Goal: Transaction & Acquisition: Purchase product/service

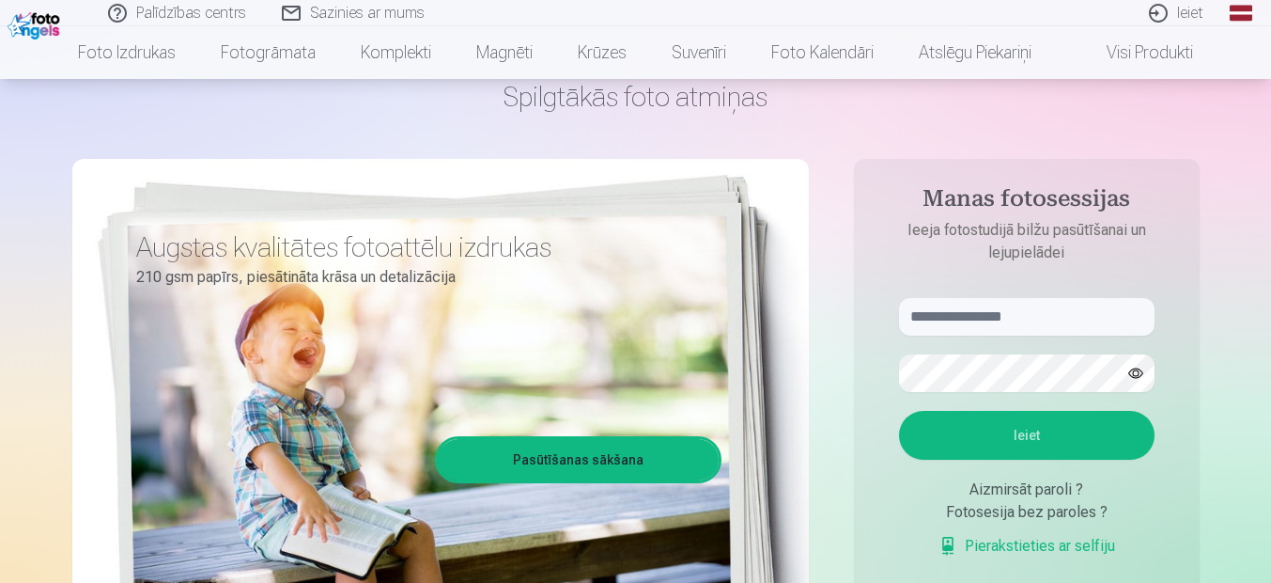
scroll to position [94, 0]
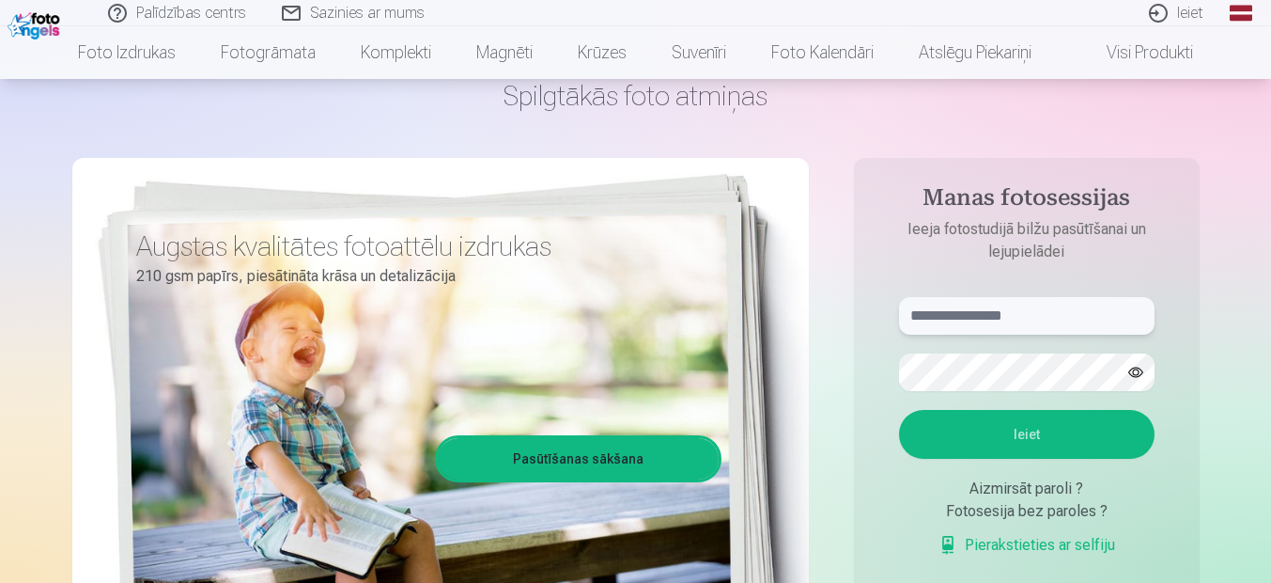
click at [968, 332] on input "text" at bounding box center [1027, 316] width 256 height 38
type input "**********"
click at [967, 412] on button "Ieiet" at bounding box center [1027, 434] width 256 height 49
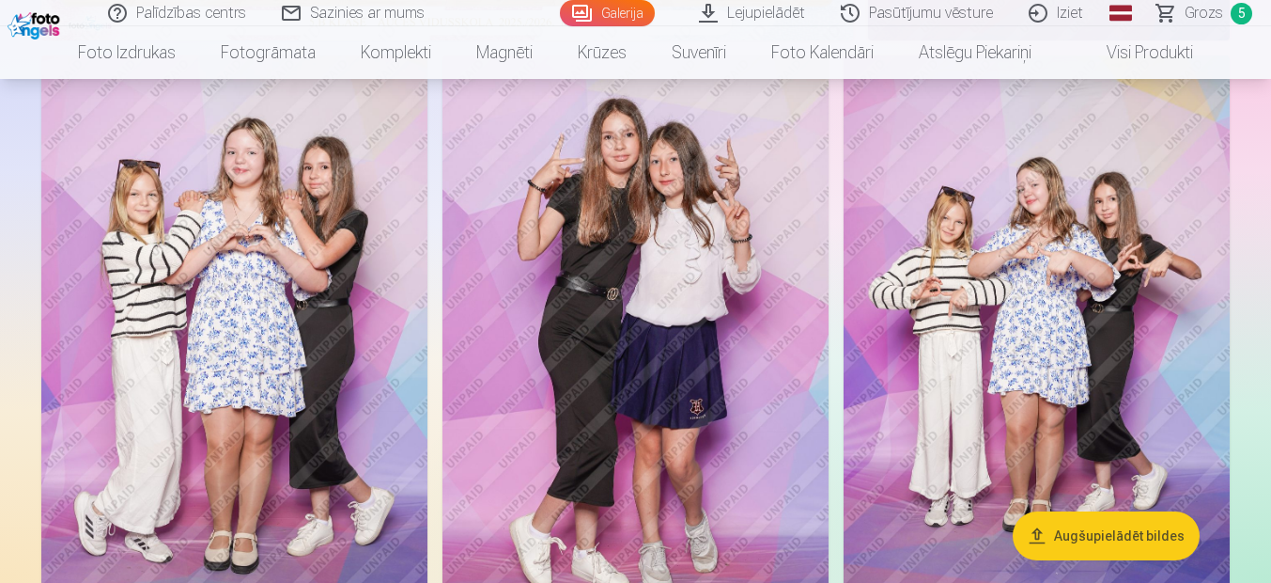
scroll to position [752, 0]
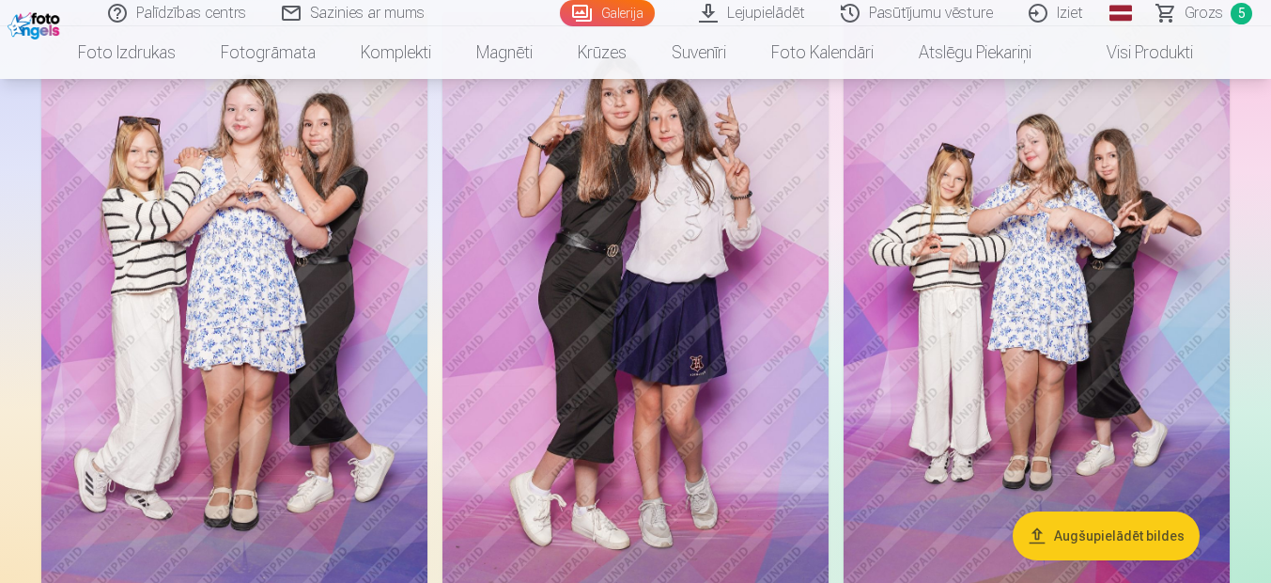
click at [527, 314] on img at bounding box center [636, 302] width 386 height 580
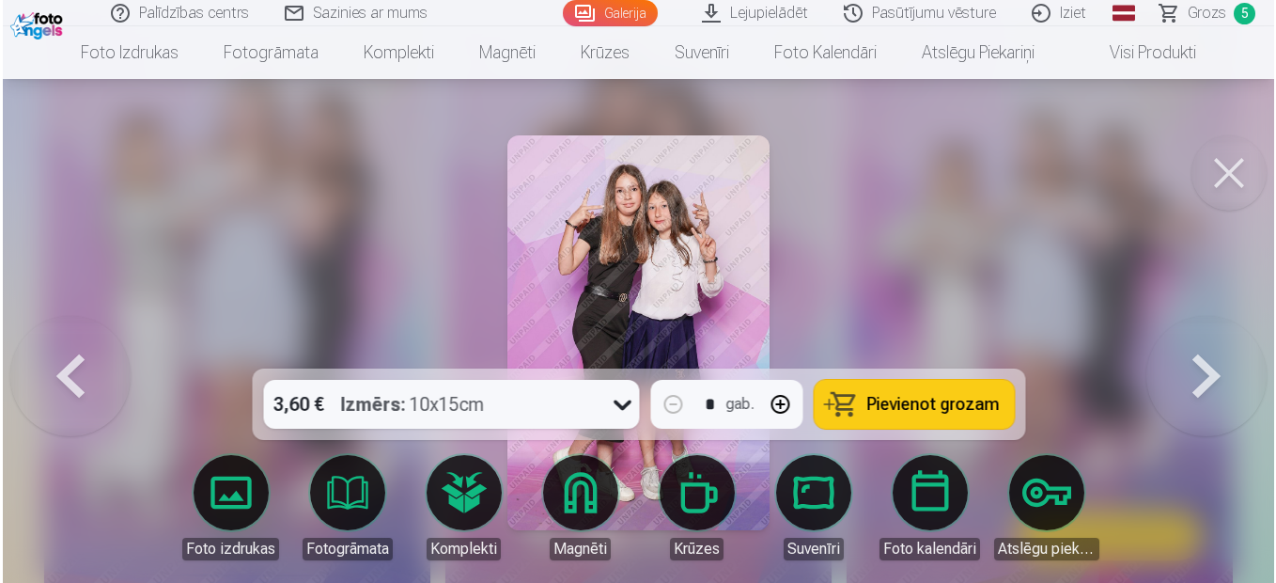
scroll to position [754, 0]
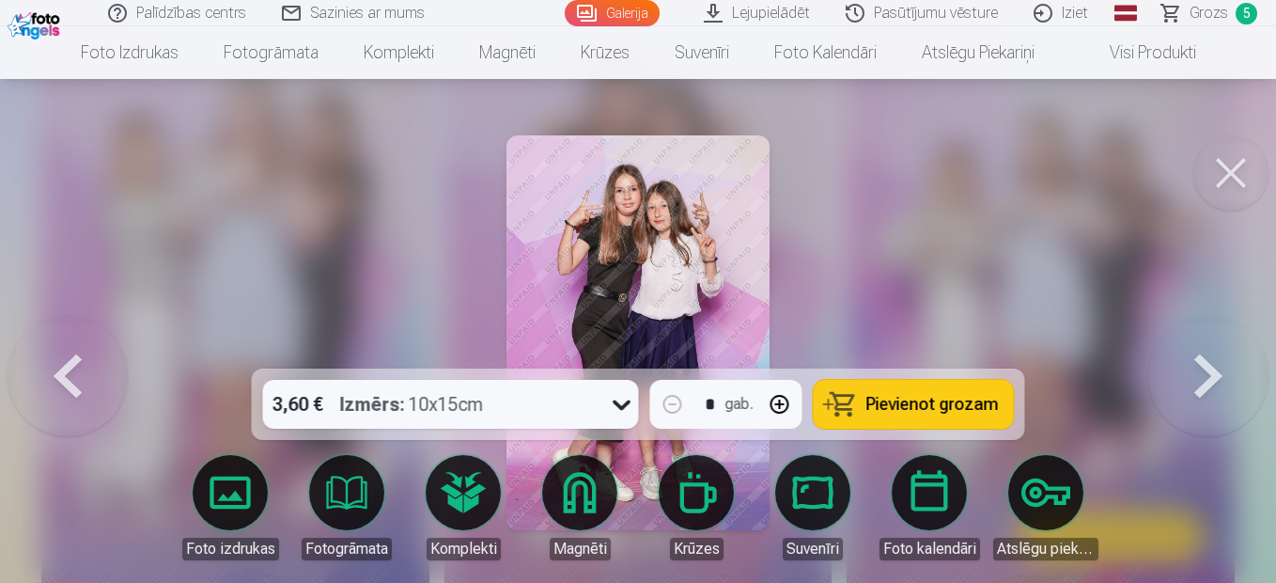
click at [1240, 159] on button at bounding box center [1230, 172] width 75 height 75
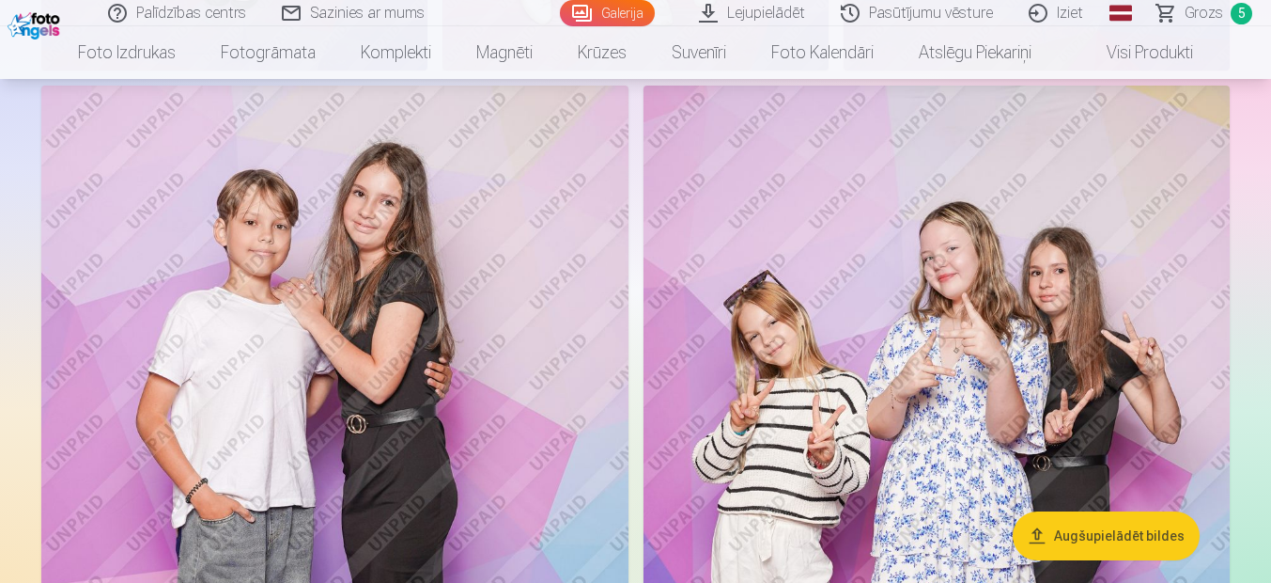
scroll to position [1315, 0]
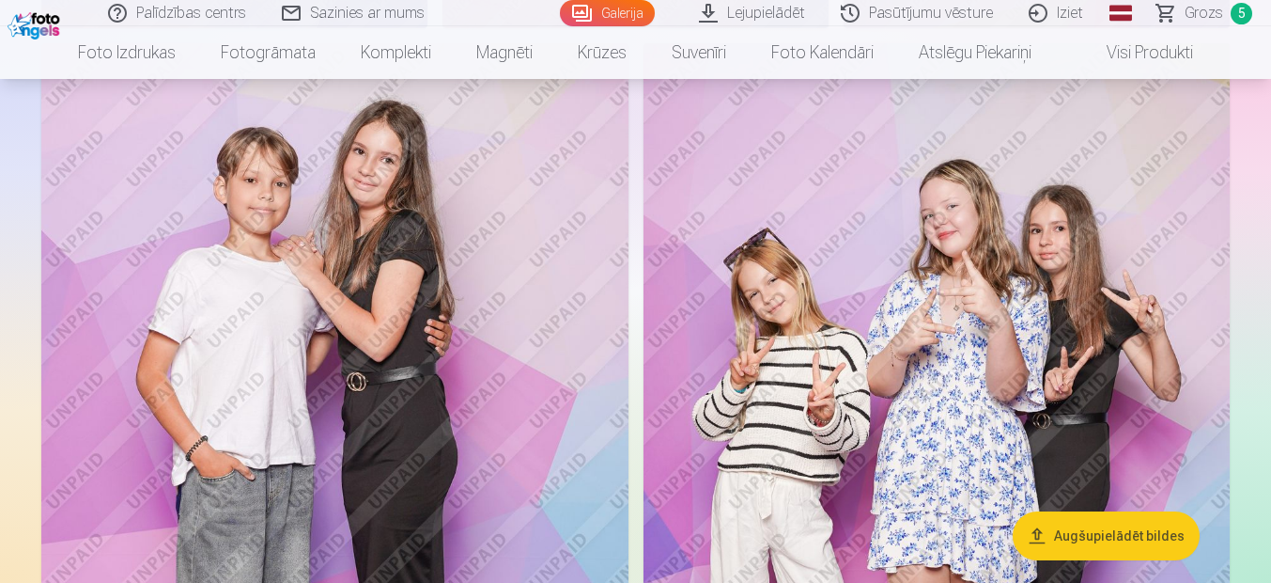
click at [1179, 14] on link "Grozs 5" at bounding box center [1206, 13] width 132 height 26
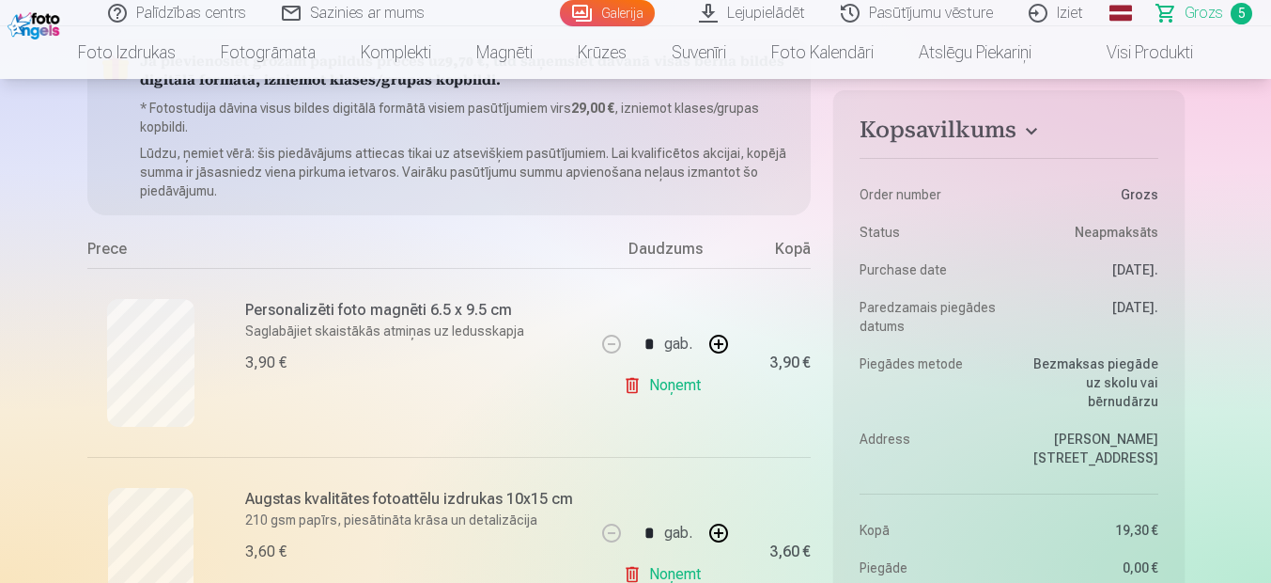
scroll to position [376, 0]
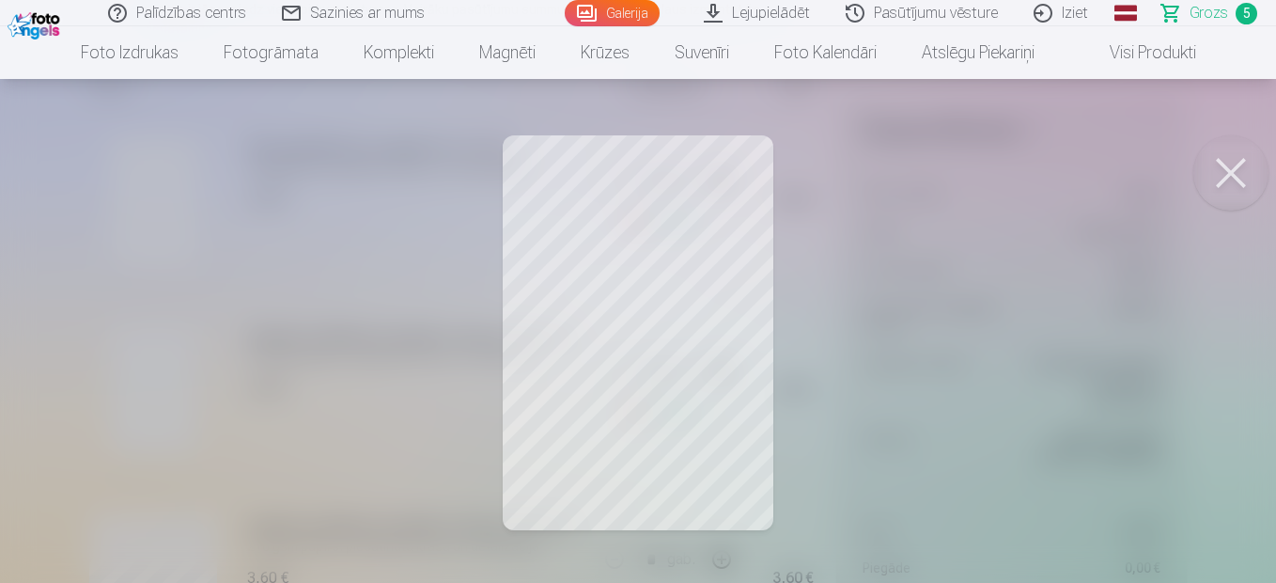
click at [1251, 198] on button at bounding box center [1230, 172] width 75 height 75
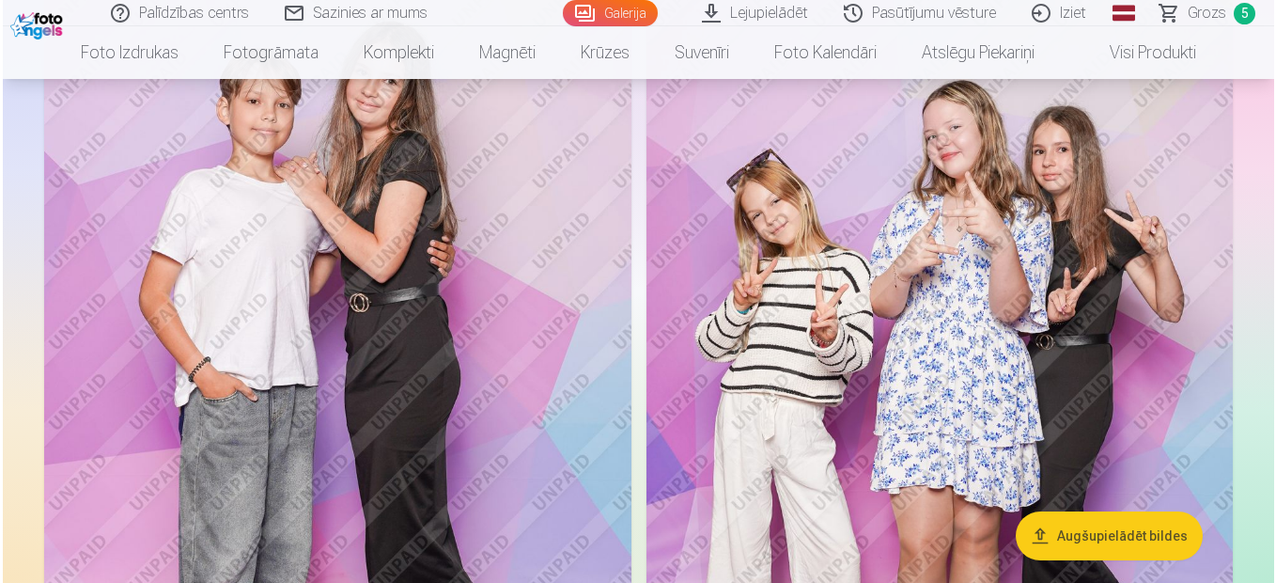
scroll to position [1409, 0]
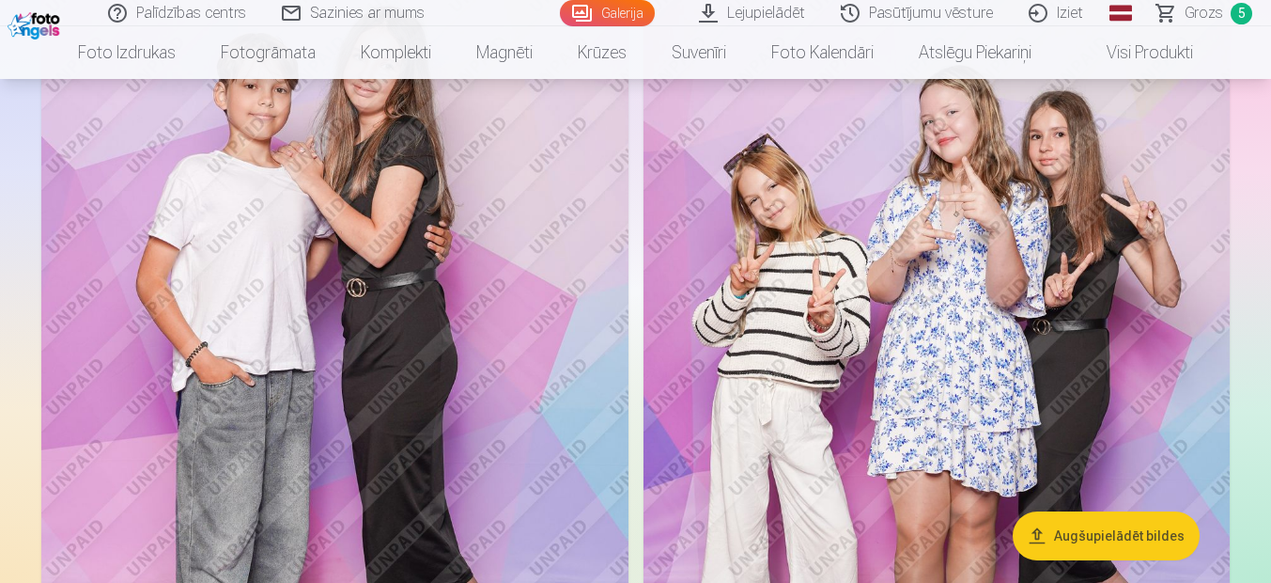
click at [202, 288] on img at bounding box center [334, 389] width 587 height 880
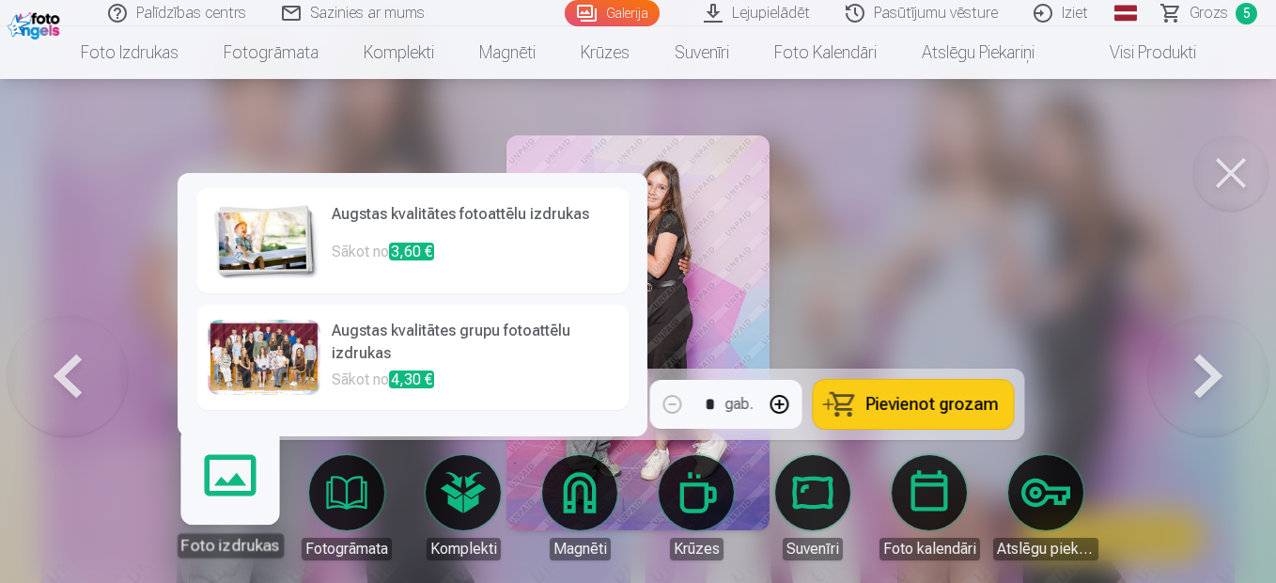
click at [237, 501] on link "Foto izdrukas" at bounding box center [230, 500] width 116 height 116
click at [233, 481] on link "Foto izdrukas" at bounding box center [230, 500] width 116 height 116
click at [301, 260] on img at bounding box center [264, 240] width 113 height 75
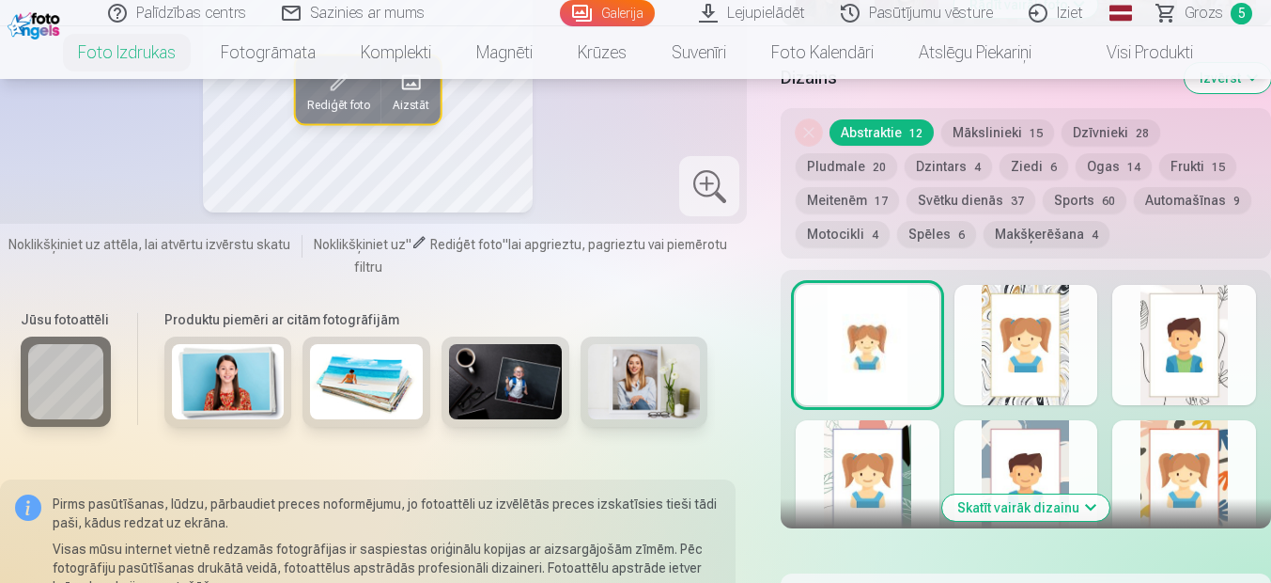
scroll to position [1034, 0]
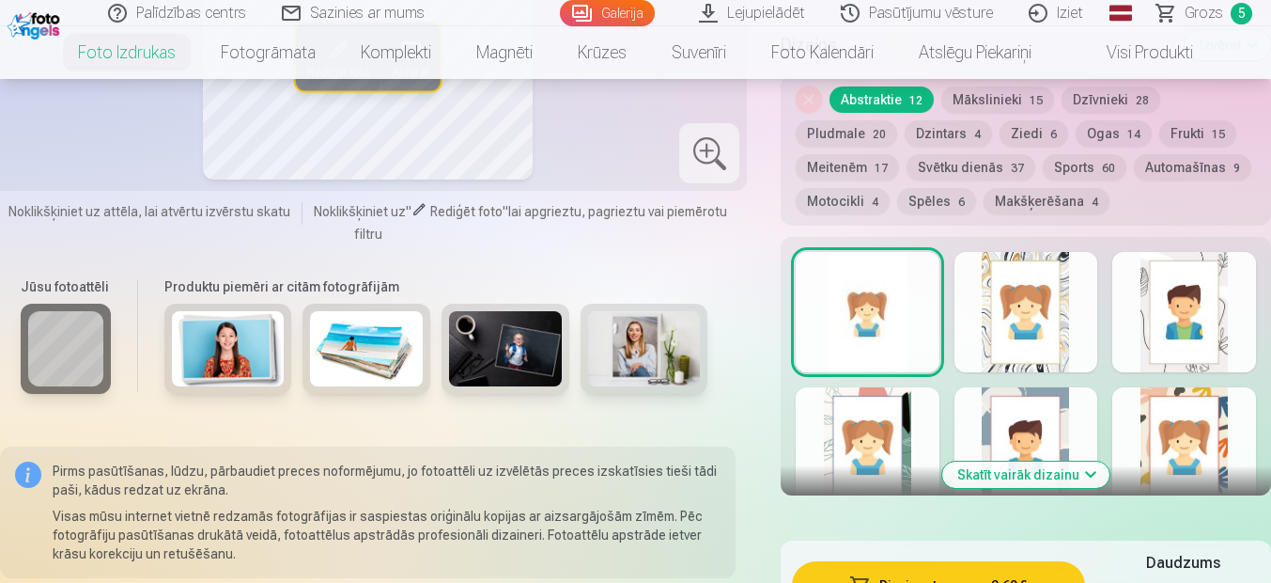
click at [984, 480] on button "Skatīt vairāk dizainu" at bounding box center [1025, 474] width 167 height 26
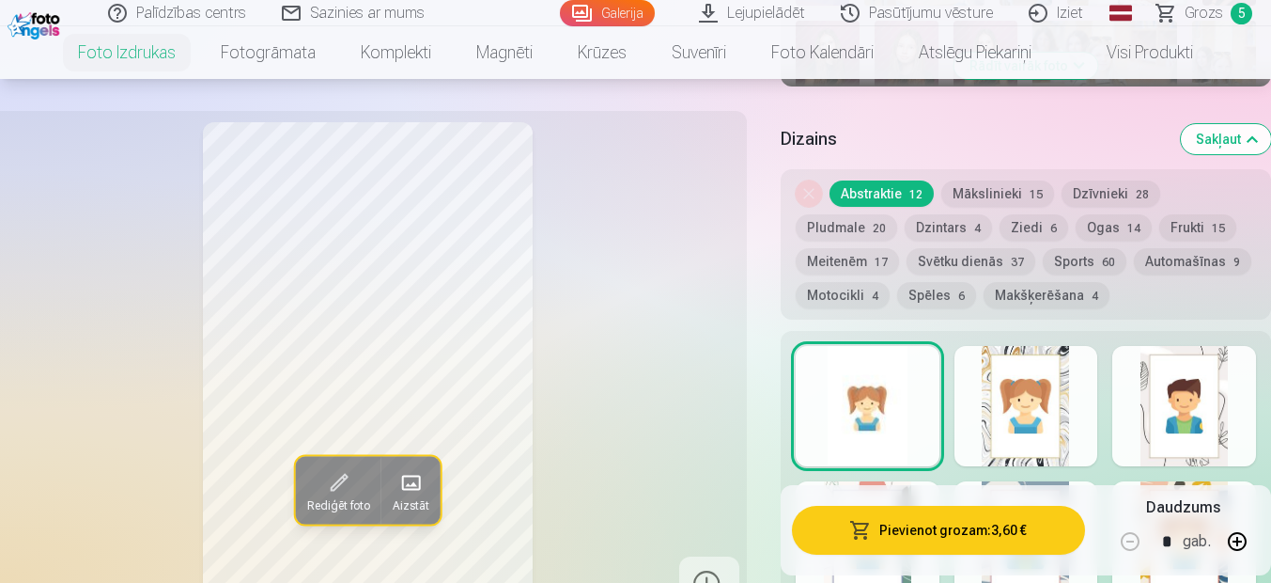
scroll to position [846, 0]
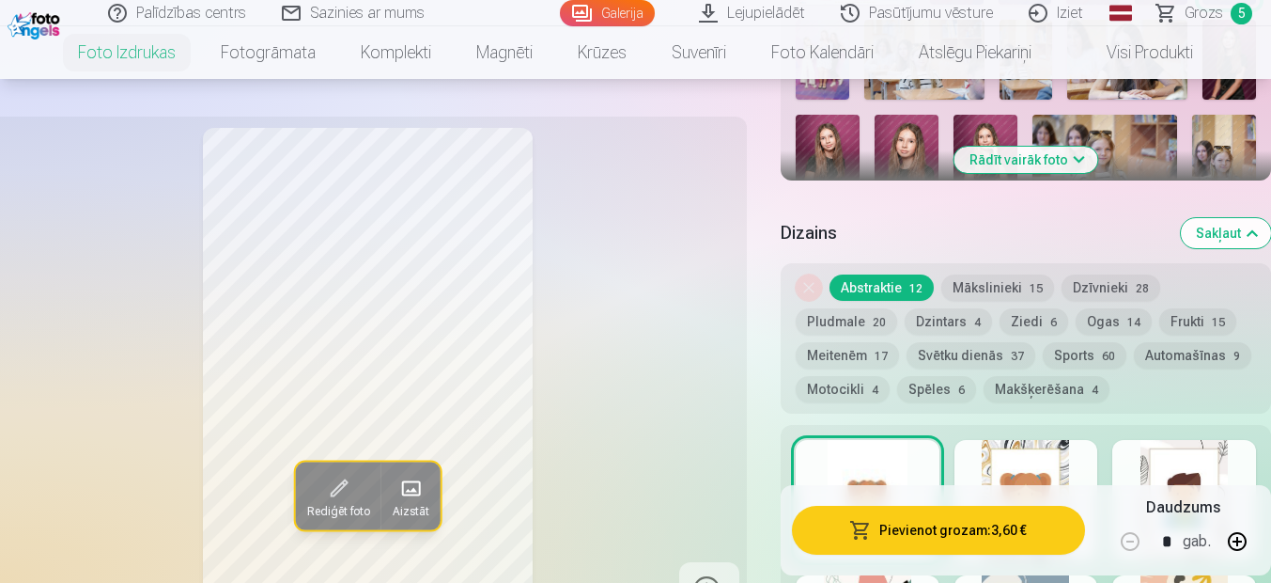
click at [1230, 243] on button "Sakļaut" at bounding box center [1226, 233] width 90 height 30
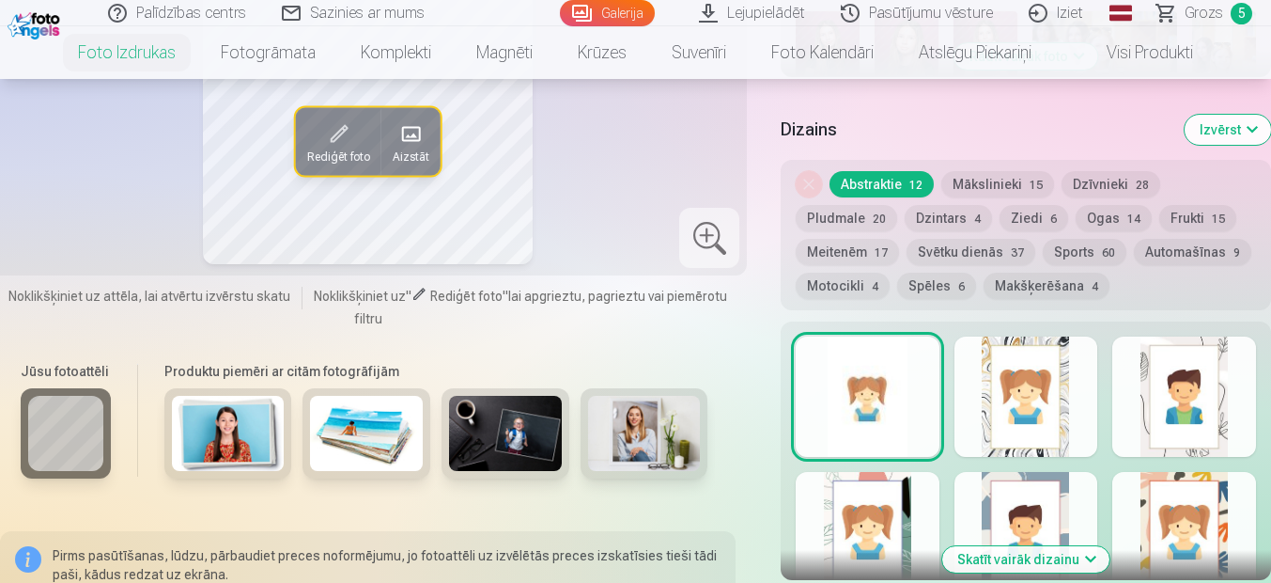
scroll to position [915, 0]
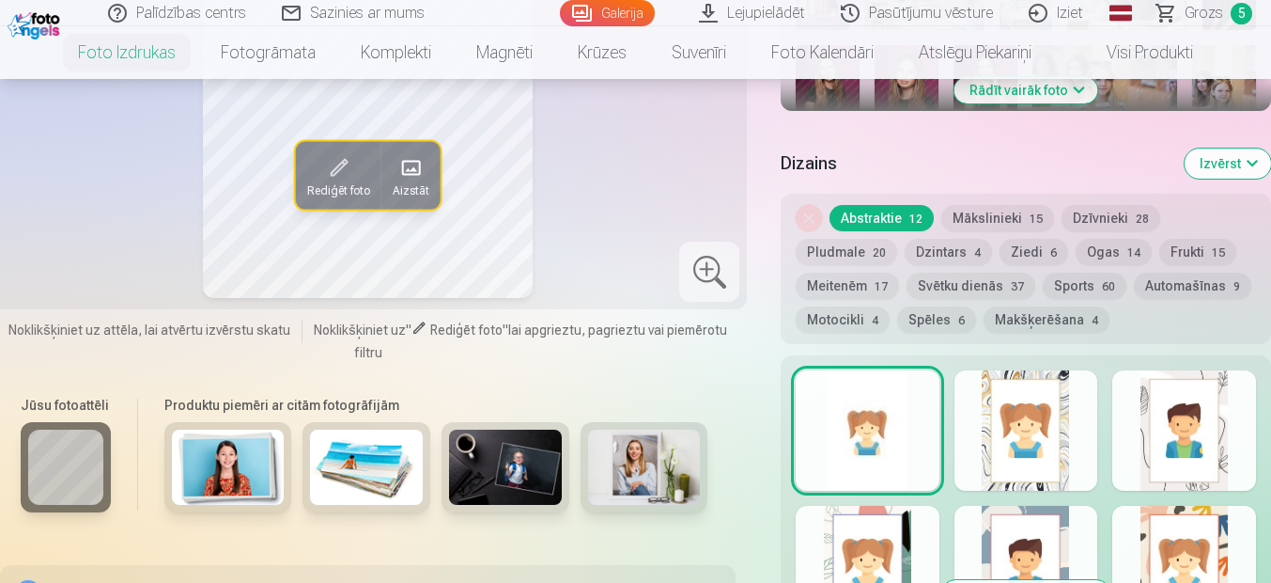
click at [865, 281] on button "Meitenēm 17" at bounding box center [847, 285] width 103 height 26
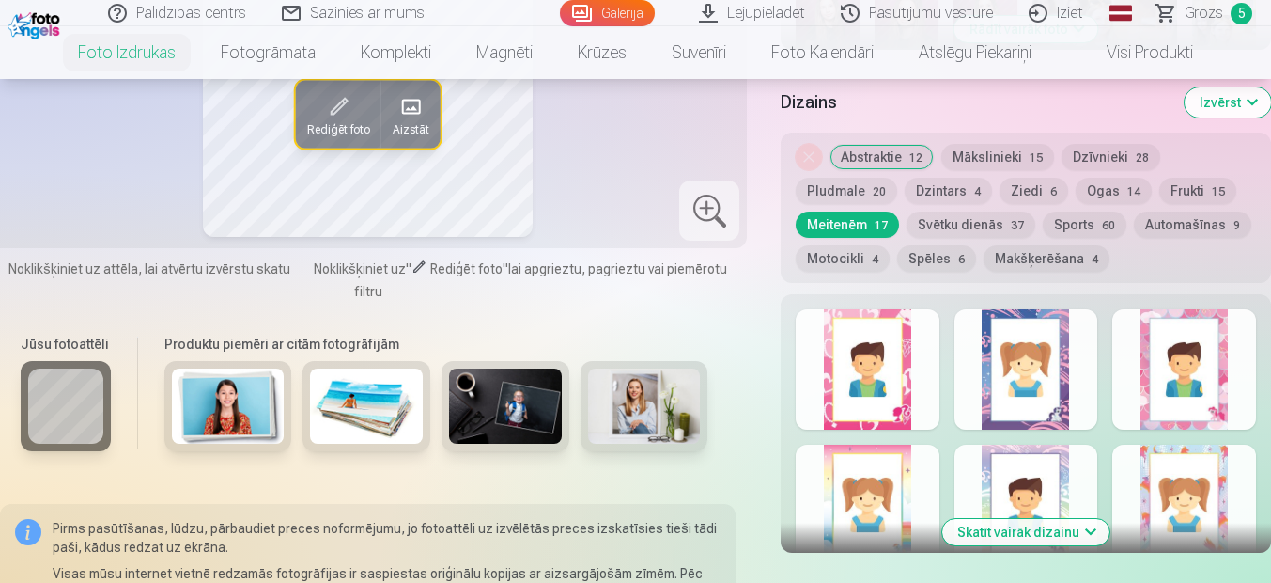
scroll to position [1009, 0]
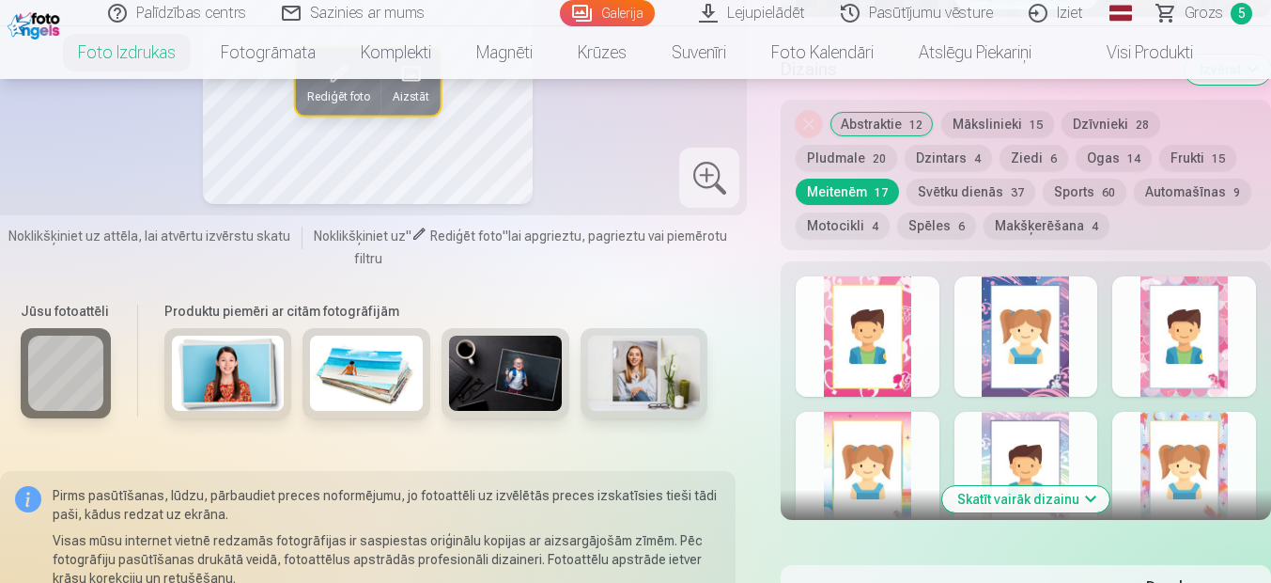
click at [1210, 349] on div at bounding box center [1185, 336] width 144 height 120
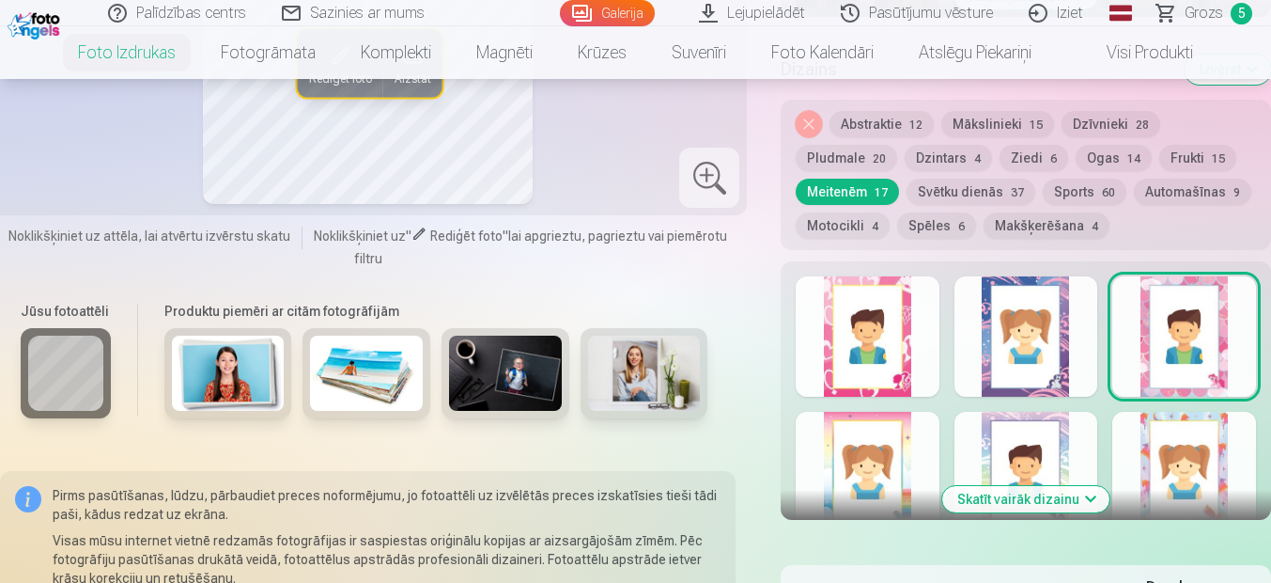
click at [862, 352] on div at bounding box center [868, 336] width 144 height 120
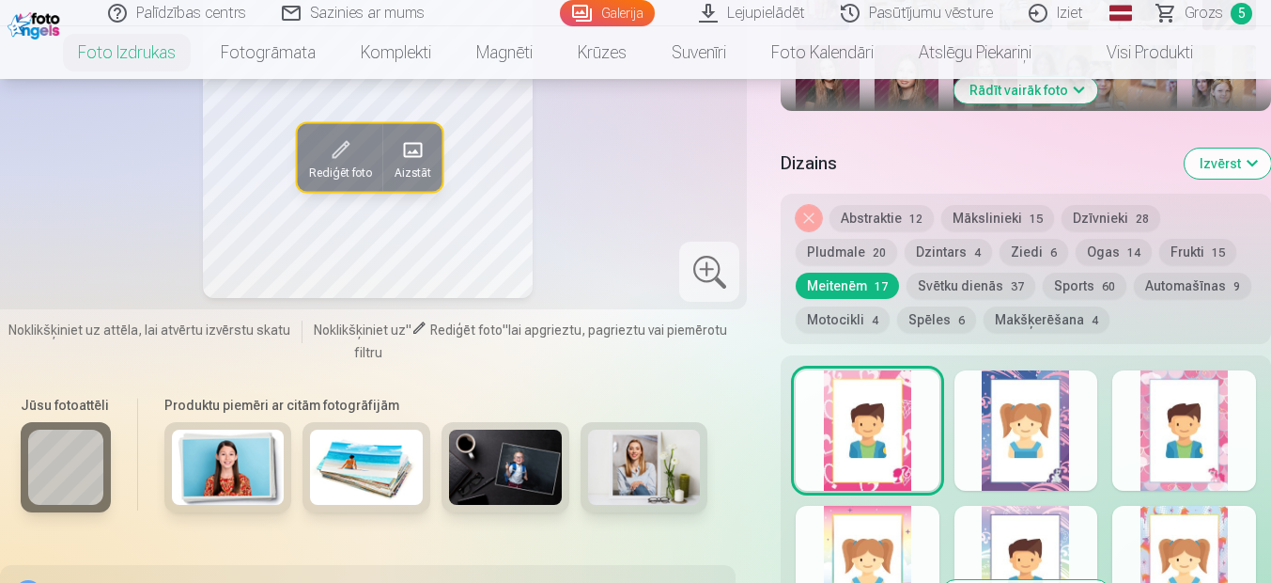
click at [1229, 433] on div at bounding box center [1185, 430] width 144 height 120
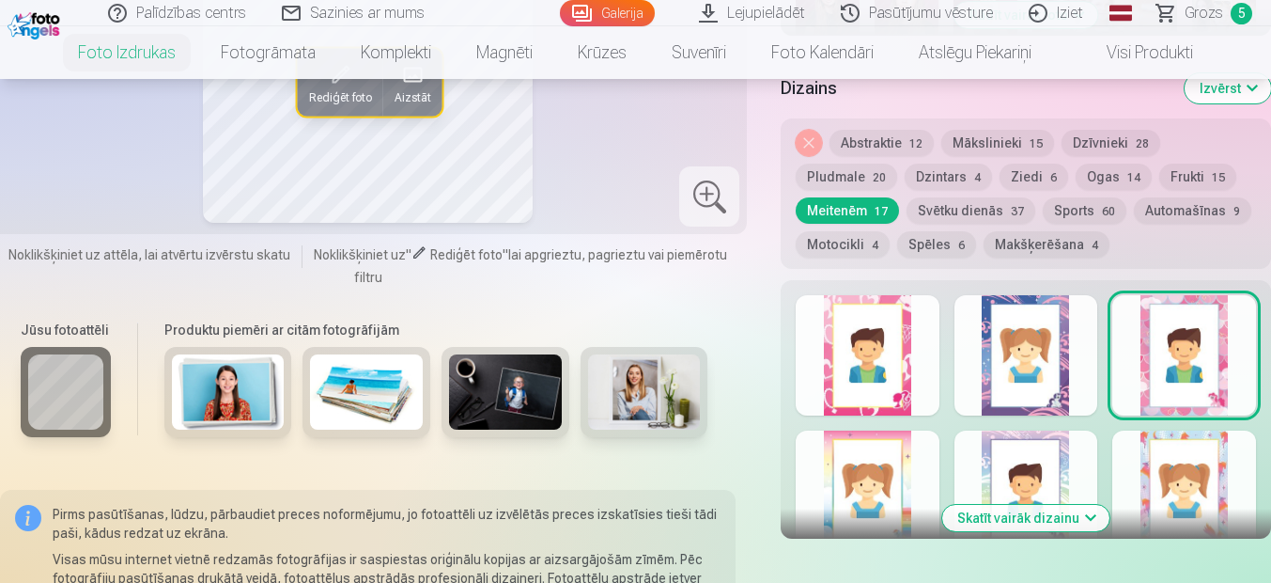
scroll to position [1197, 0]
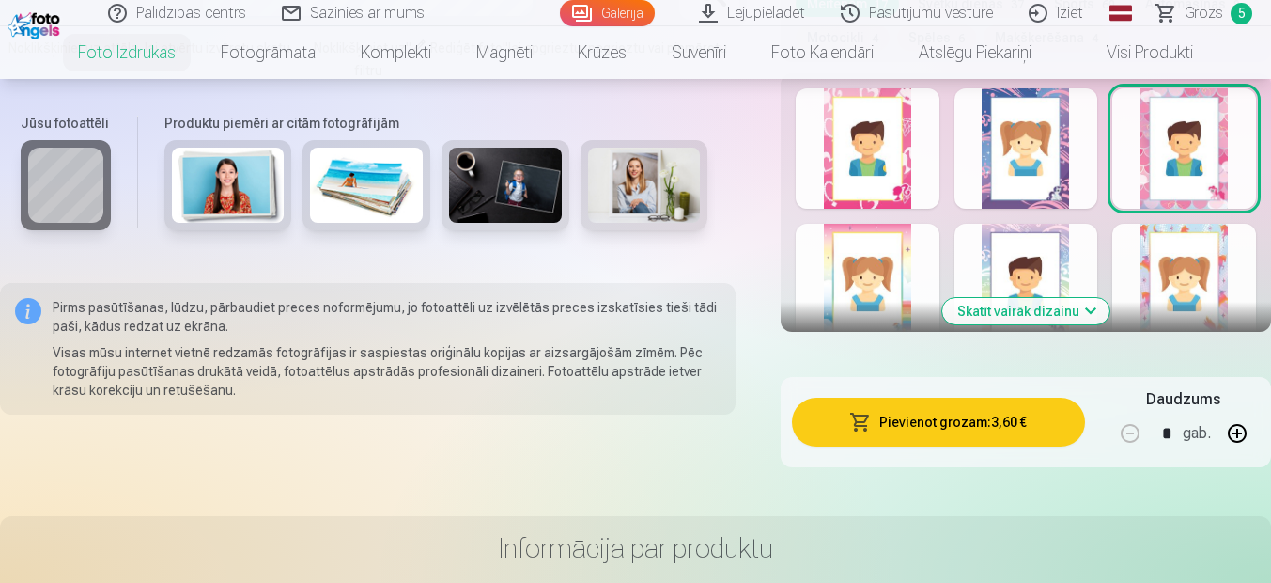
click at [1070, 308] on button "Skatīt vairāk dizainu" at bounding box center [1025, 311] width 167 height 26
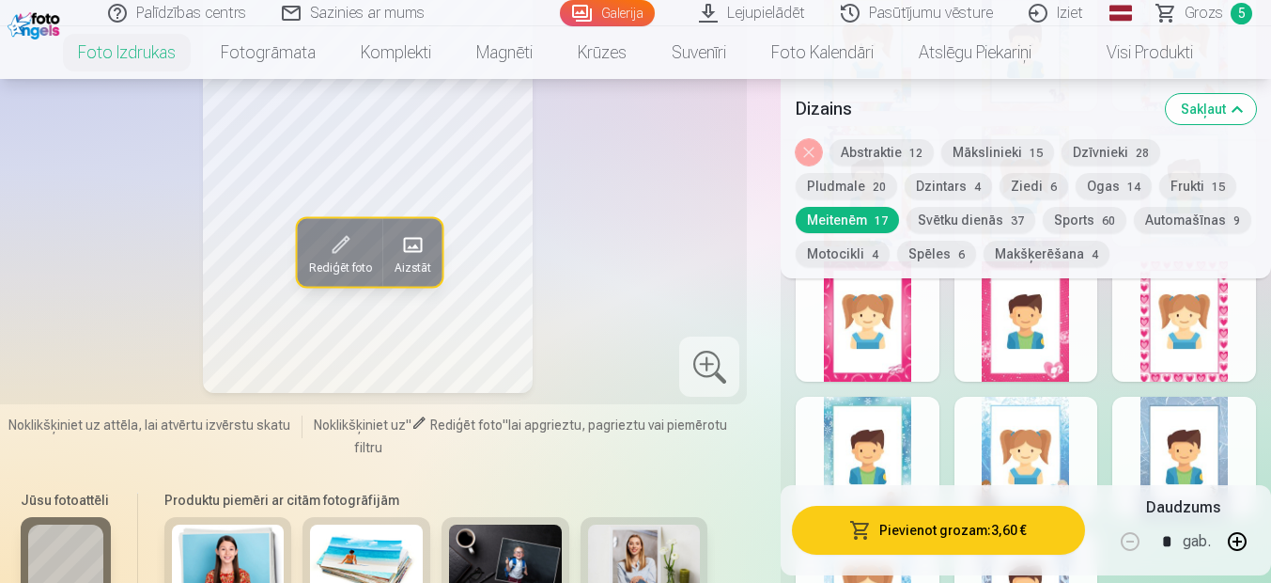
scroll to position [1385, 0]
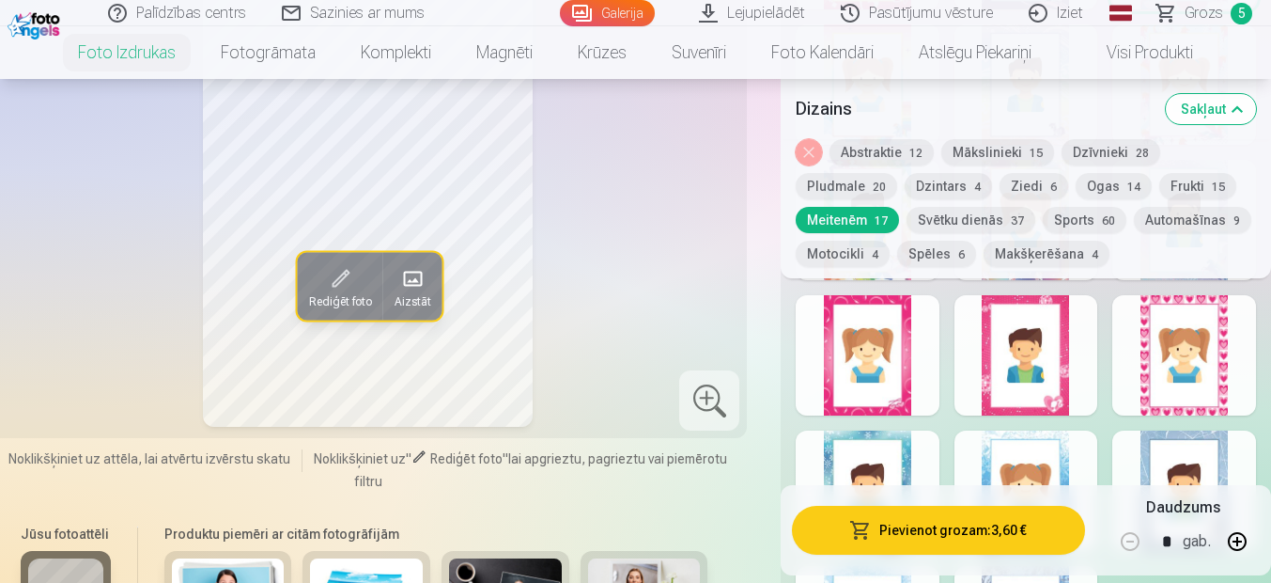
drag, startPoint x: 1244, startPoint y: 381, endPoint x: 1210, endPoint y: 367, distance: 36.3
click at [1243, 381] on div at bounding box center [1185, 355] width 144 height 120
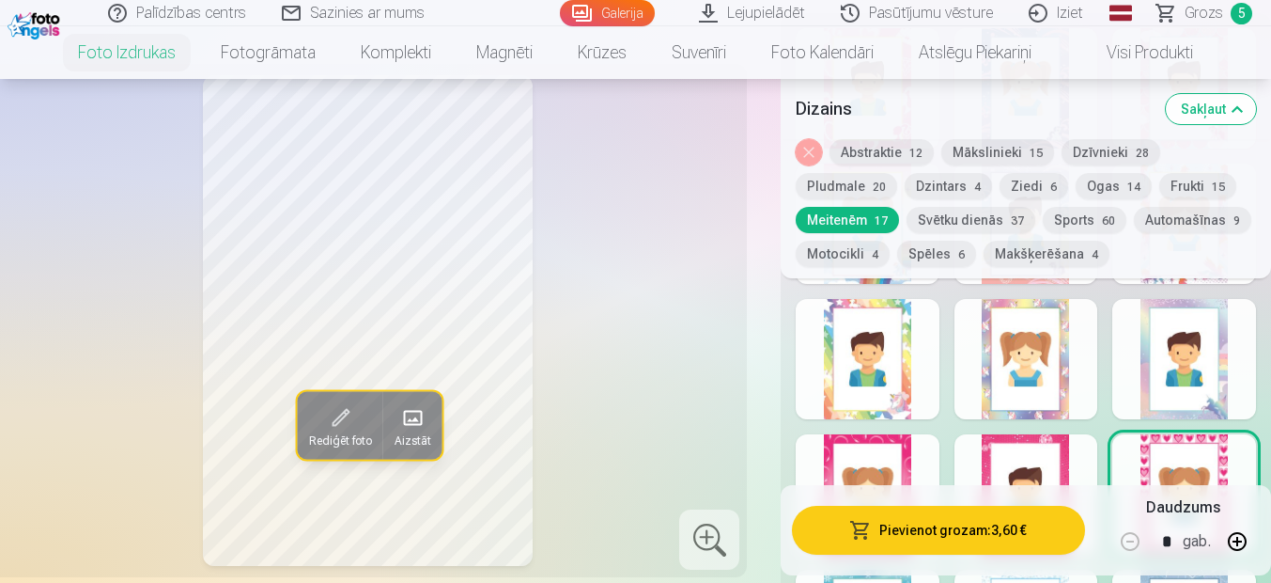
scroll to position [1291, 0]
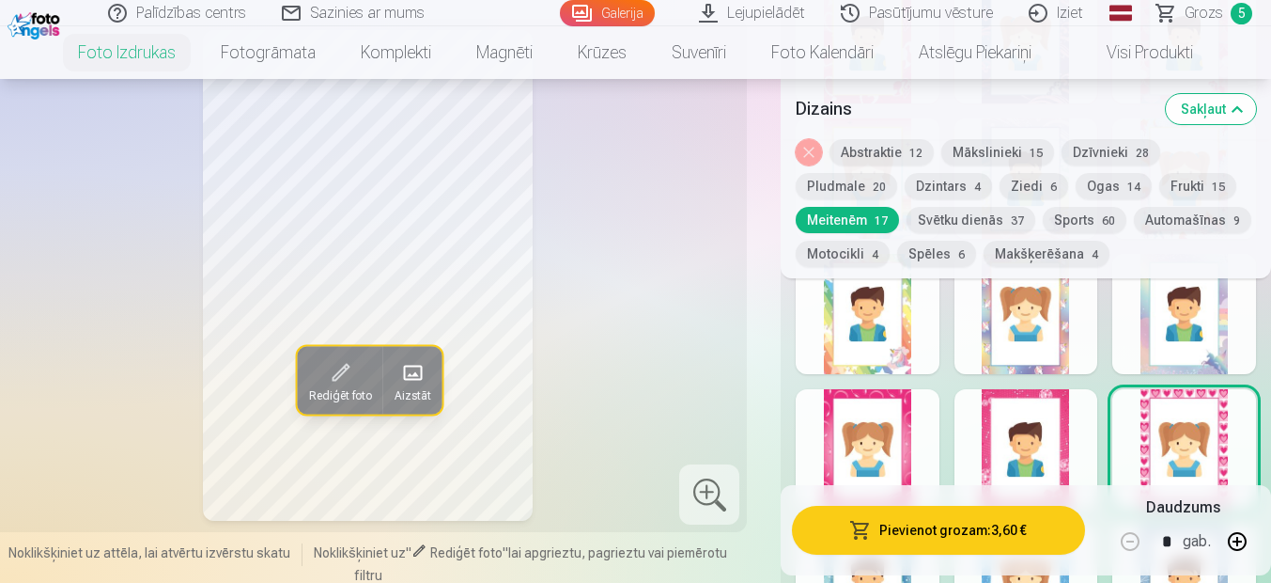
click at [986, 437] on div at bounding box center [1027, 449] width 144 height 120
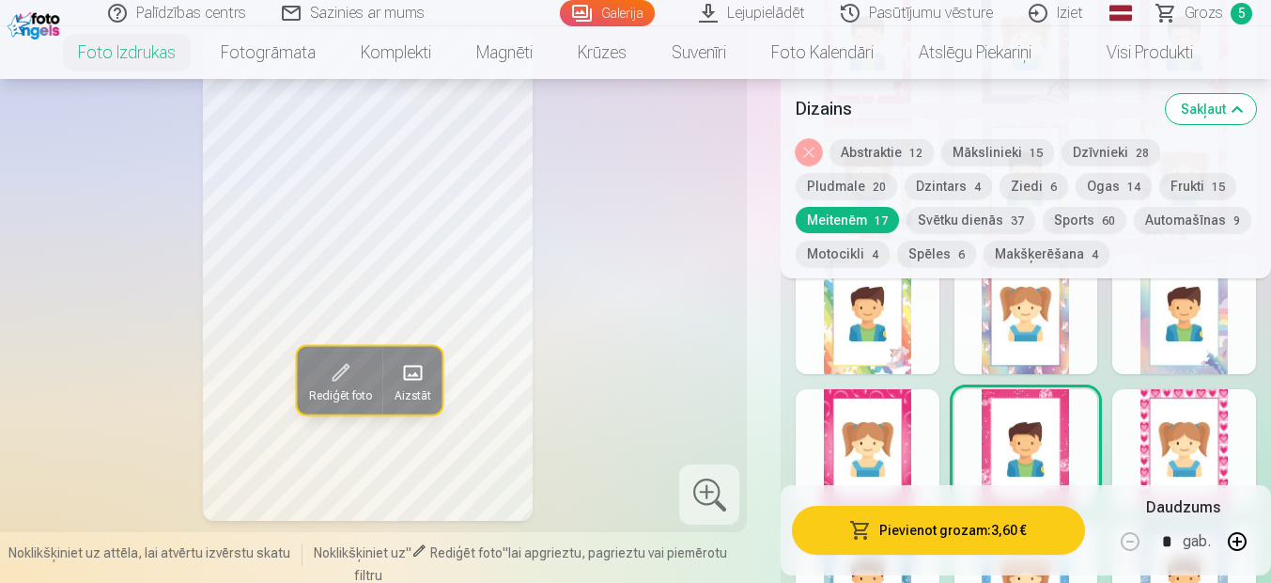
click at [905, 439] on div at bounding box center [868, 449] width 144 height 120
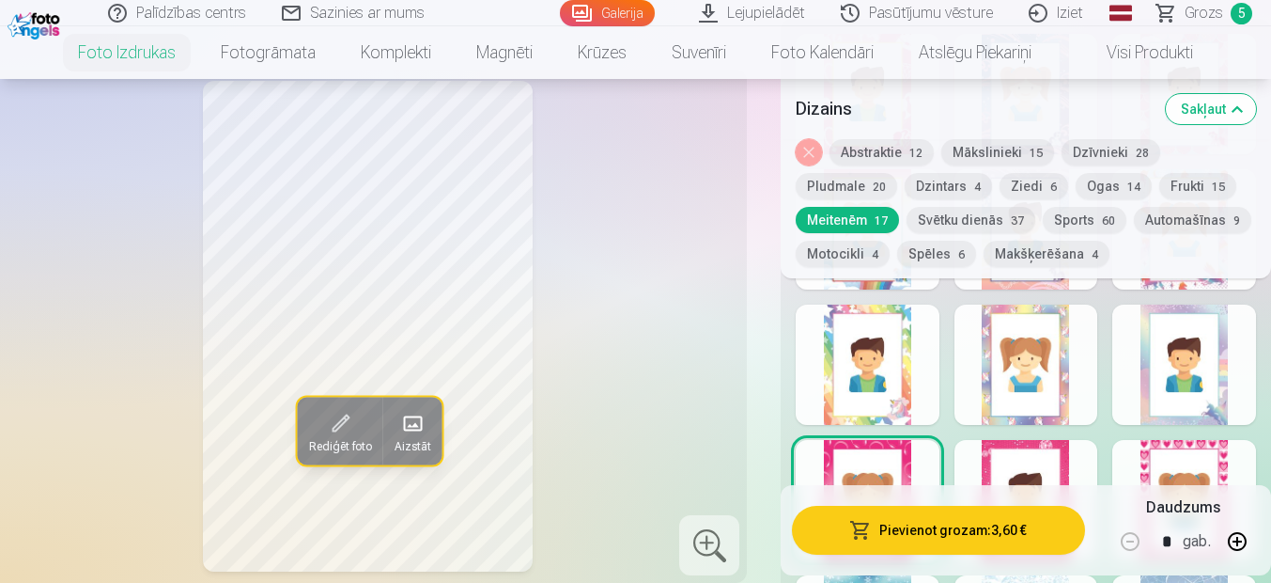
scroll to position [1197, 0]
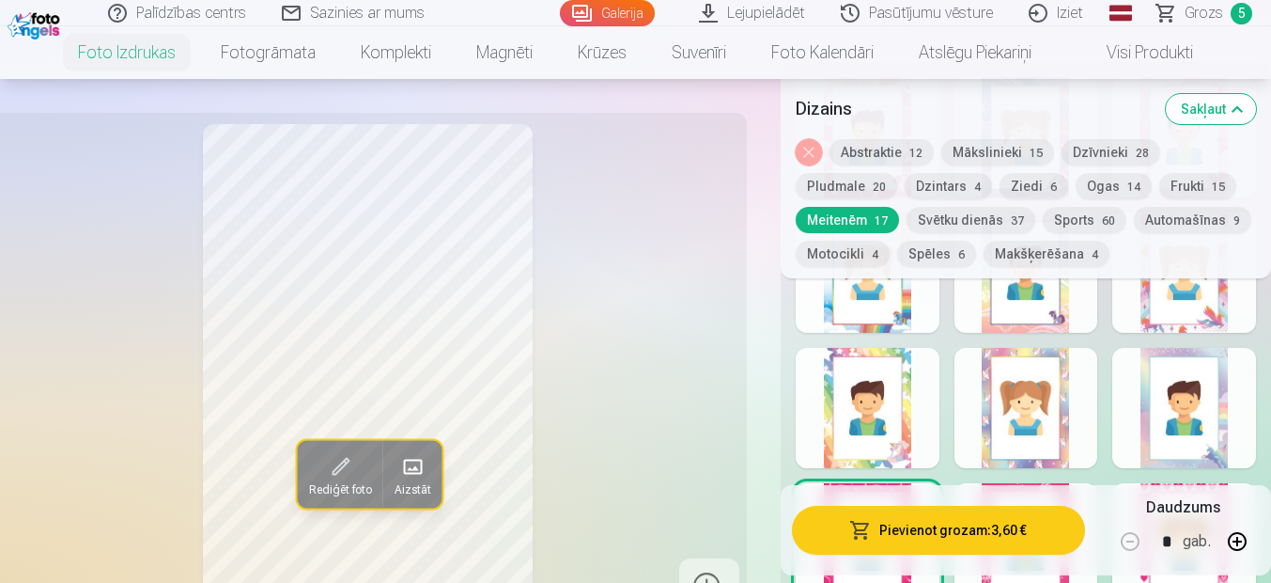
click at [811, 149] on button "Noņemiet dizainu" at bounding box center [809, 152] width 26 height 26
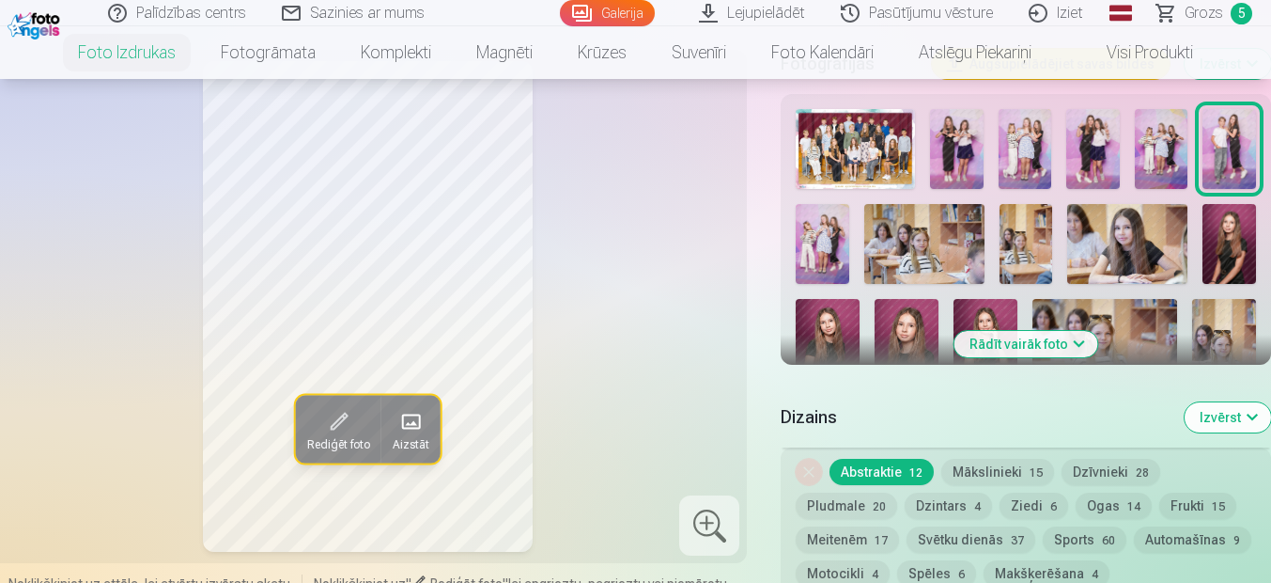
scroll to position [628, 0]
